Goal: Find specific page/section: Find specific page/section

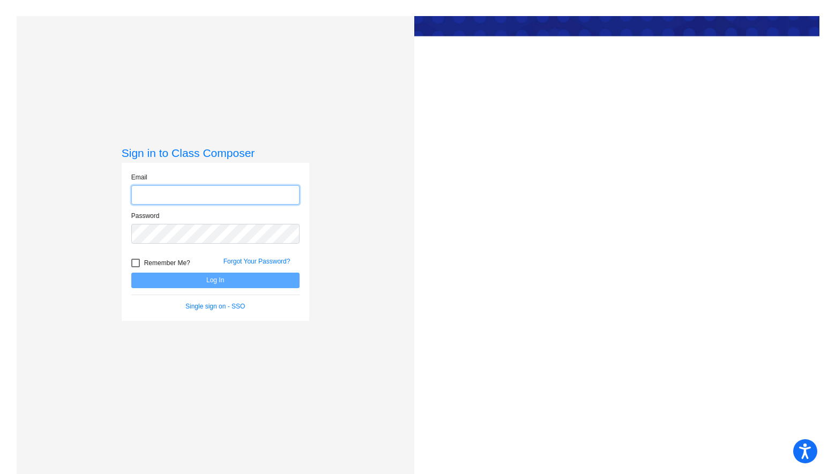
type input "[EMAIL_ADDRESS][DOMAIN_NAME]"
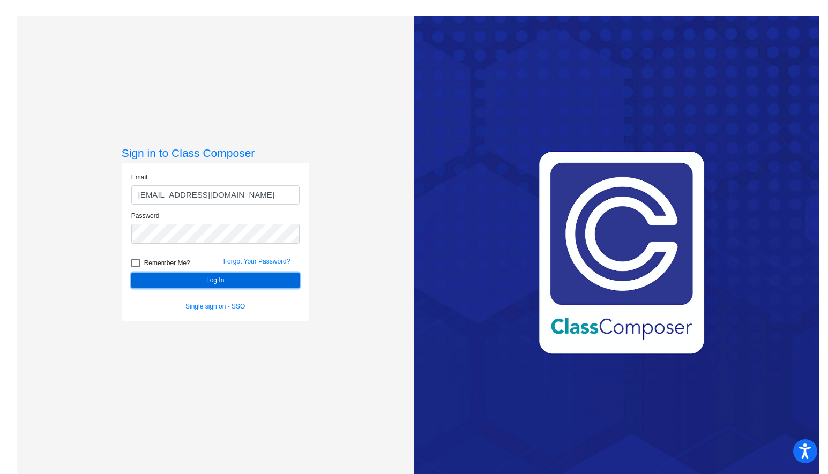
click at [205, 277] on button "Log In" at bounding box center [215, 281] width 168 height 16
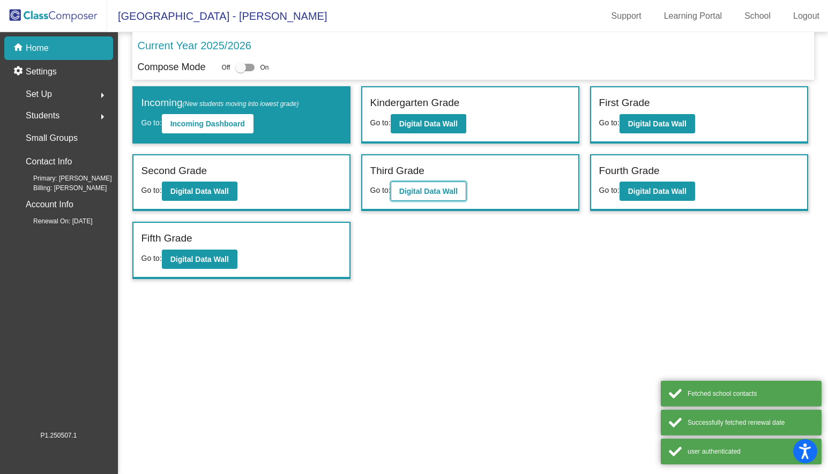
click at [427, 192] on b "Digital Data Wall" at bounding box center [428, 191] width 58 height 9
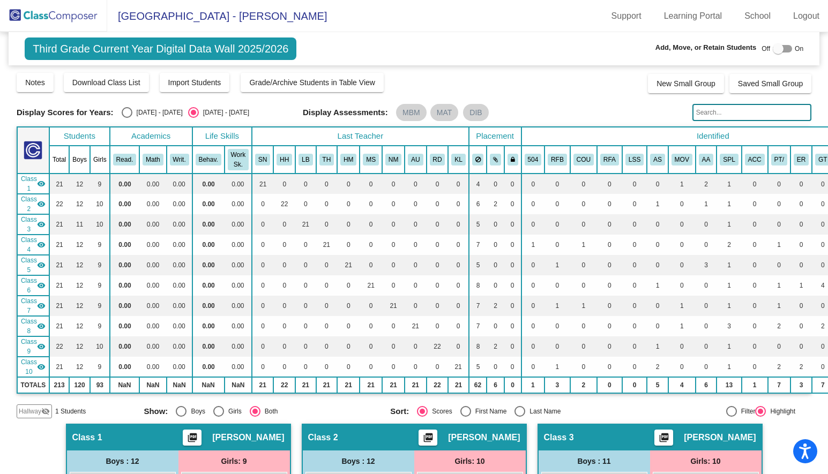
click at [708, 109] on input "text" at bounding box center [752, 112] width 119 height 17
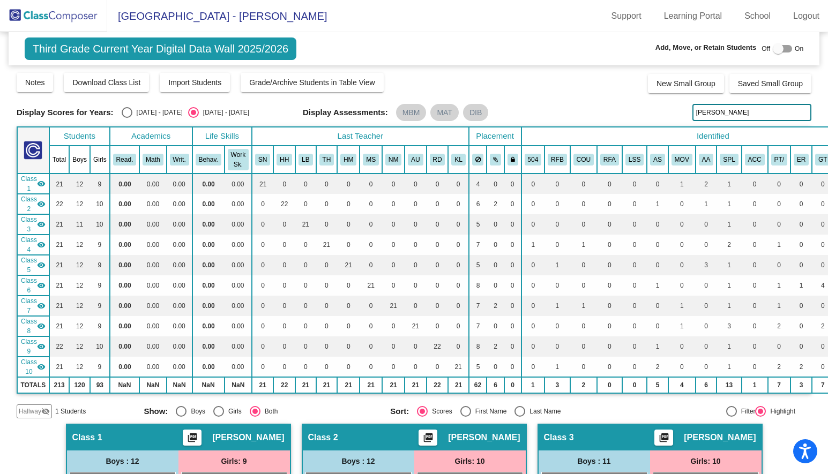
type input "[PERSON_NAME]"
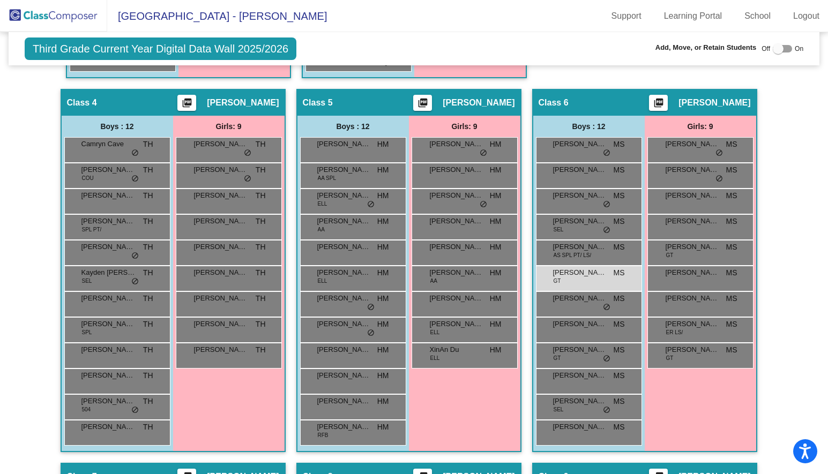
scroll to position [708, 0]
